Goal: Find specific page/section: Find specific page/section

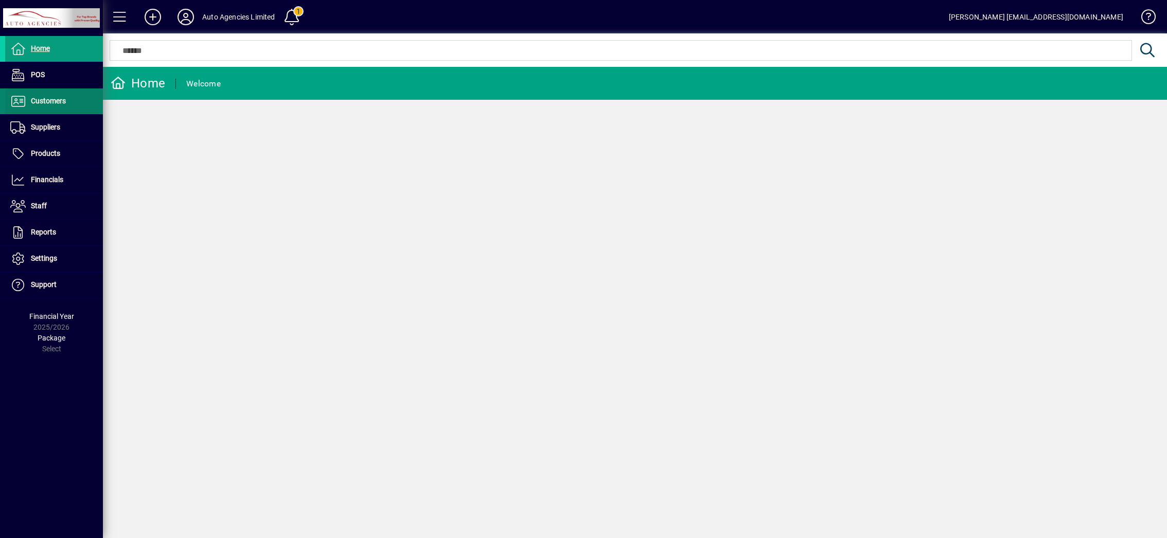
click at [51, 98] on span "Customers" at bounding box center [48, 101] width 35 height 8
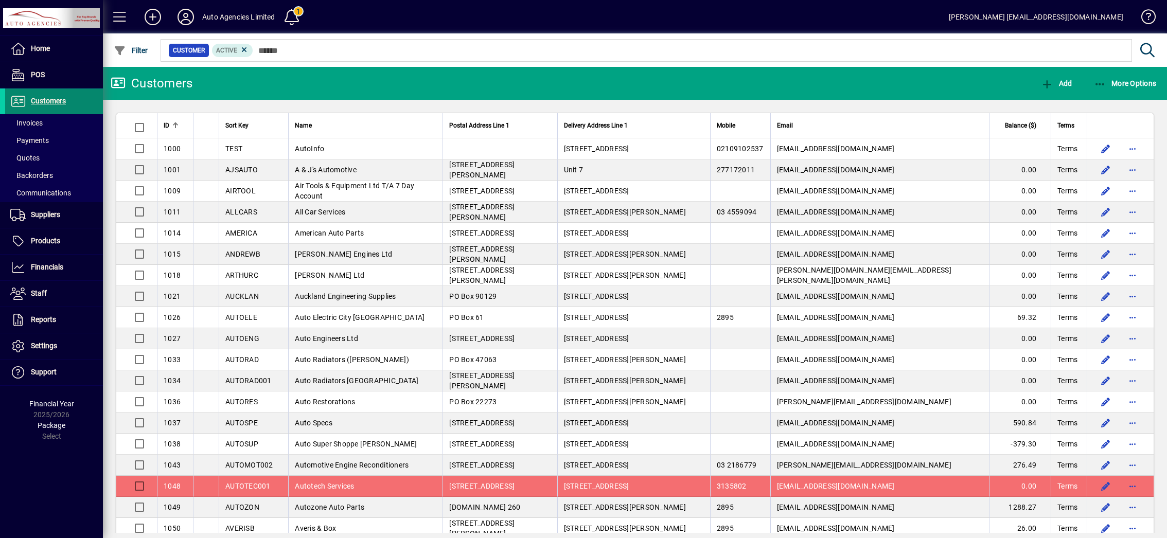
click at [39, 104] on span "Customers" at bounding box center [48, 101] width 35 height 8
